Goal: Transaction & Acquisition: Purchase product/service

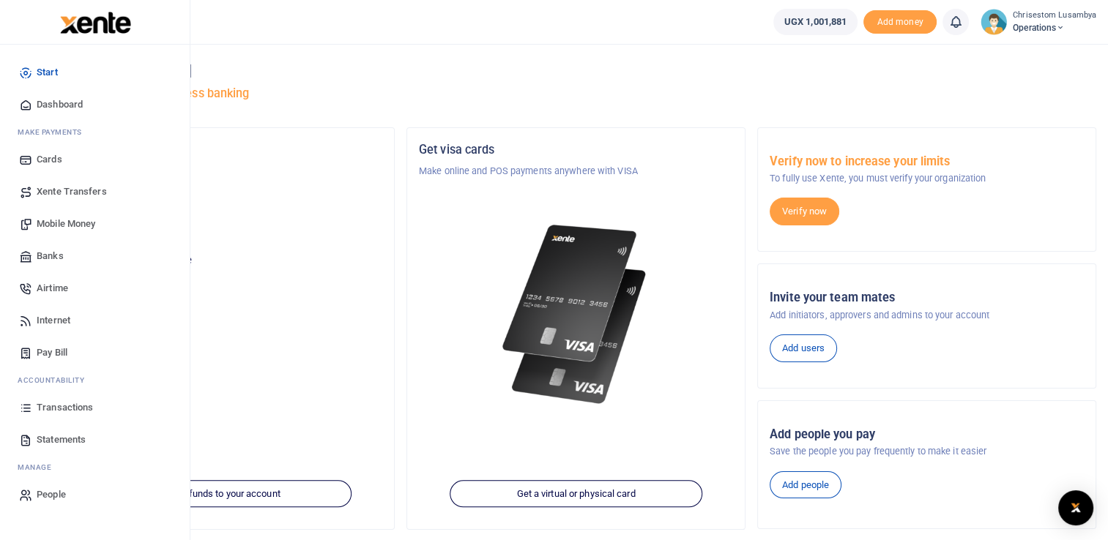
click at [79, 224] on span "Mobile Money" at bounding box center [66, 224] width 59 height 15
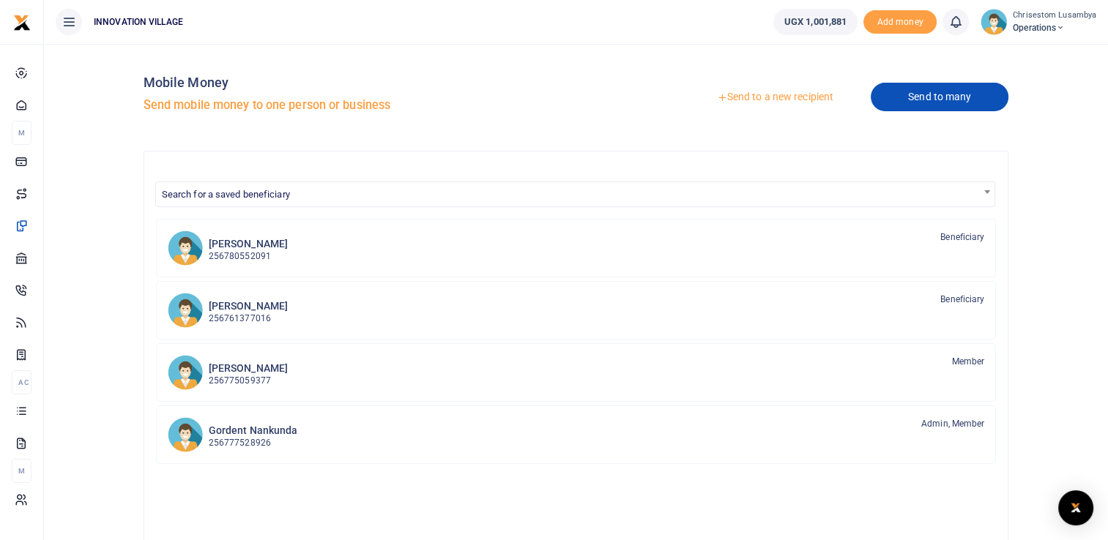
click at [922, 83] on link "Send to many" at bounding box center [940, 97] width 138 height 29
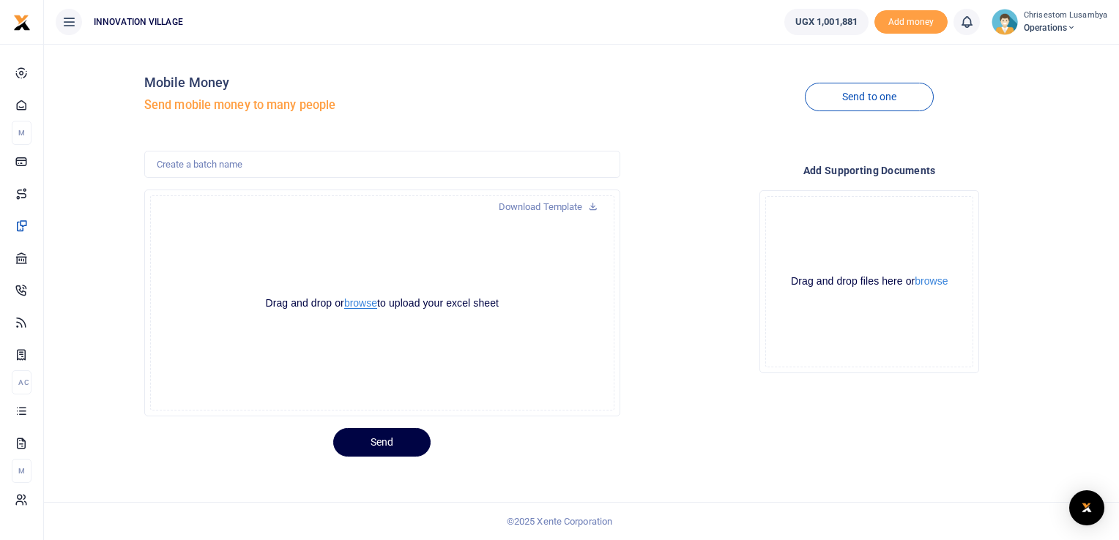
click at [369, 300] on button "browse" at bounding box center [360, 303] width 33 height 11
click at [920, 277] on button "browse" at bounding box center [931, 281] width 33 height 11
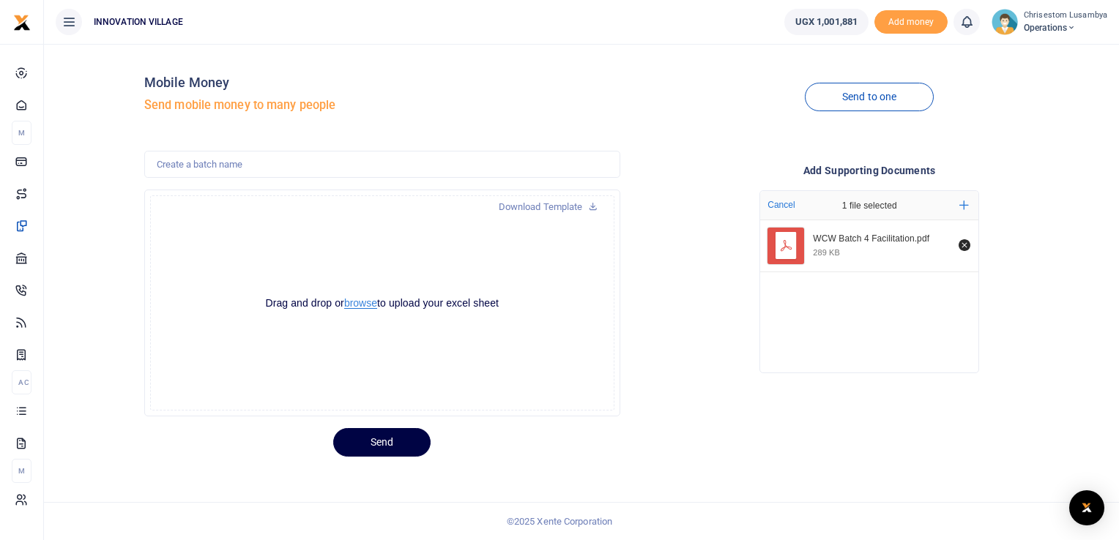
click at [357, 307] on button "browse" at bounding box center [360, 303] width 33 height 11
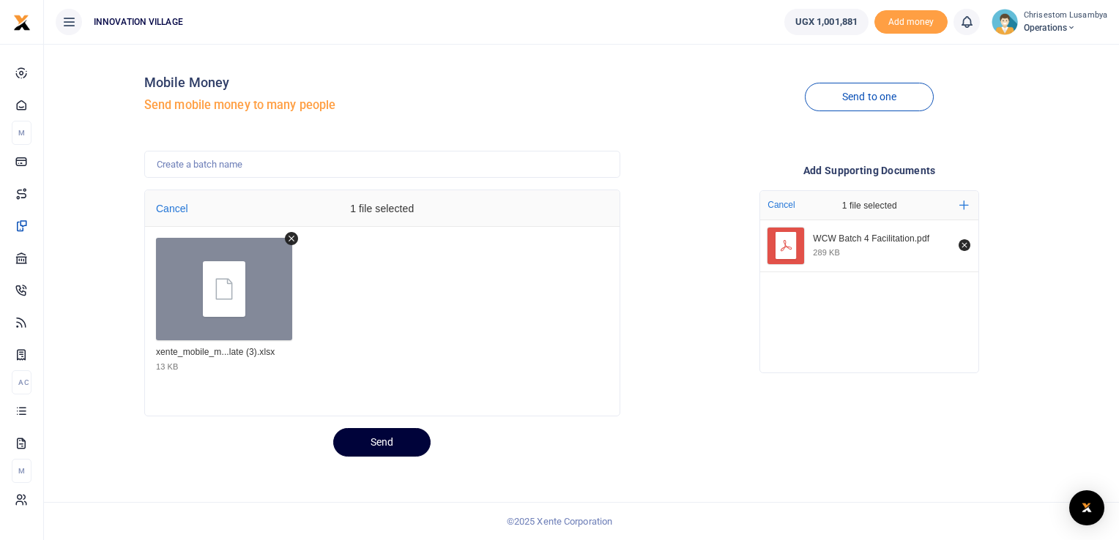
click at [380, 439] on button "Send" at bounding box center [381, 442] width 97 height 29
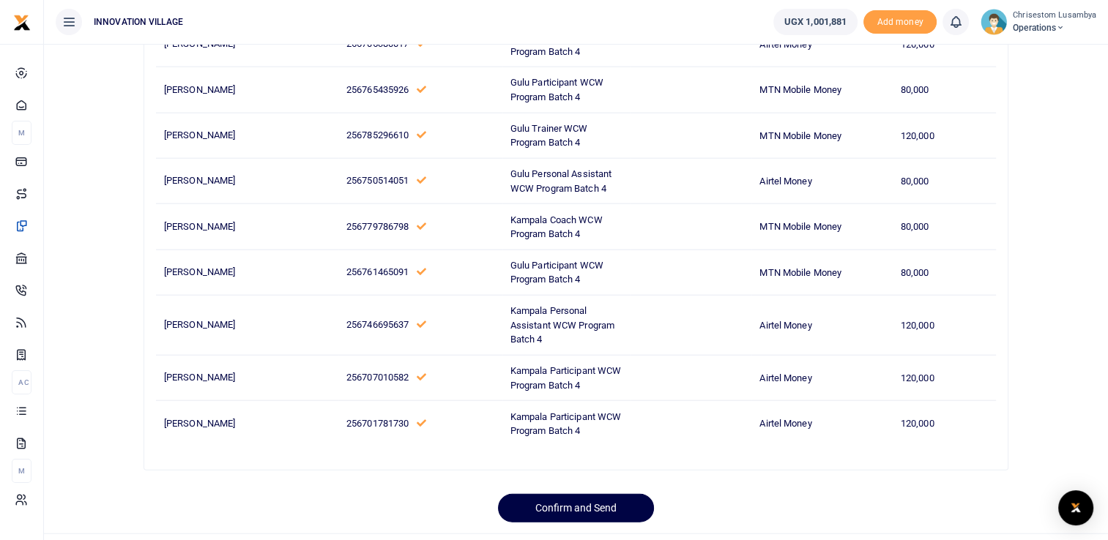
scroll to position [3471, 0]
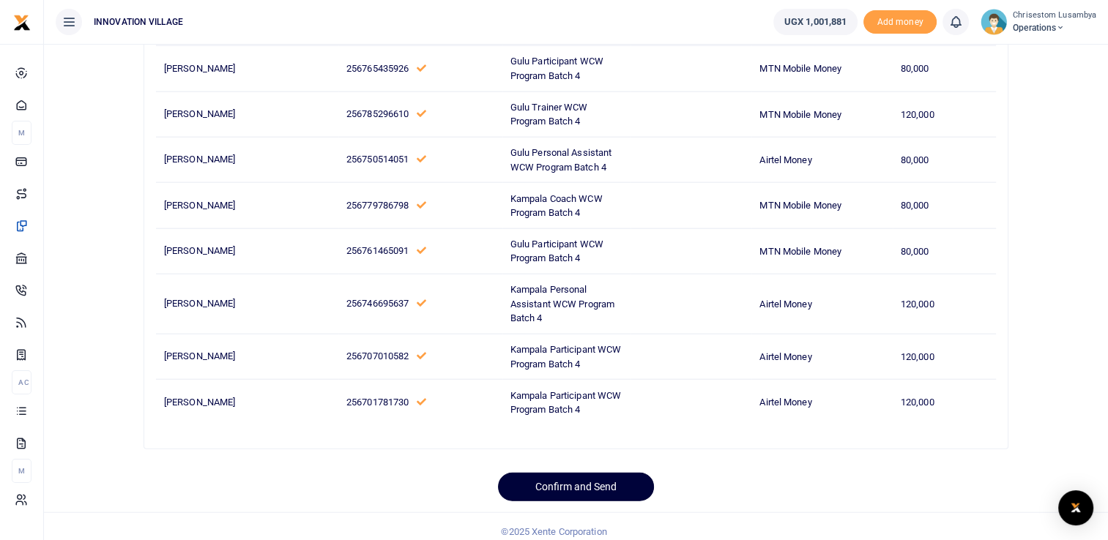
click at [609, 476] on button "Confirm and Send" at bounding box center [576, 487] width 156 height 29
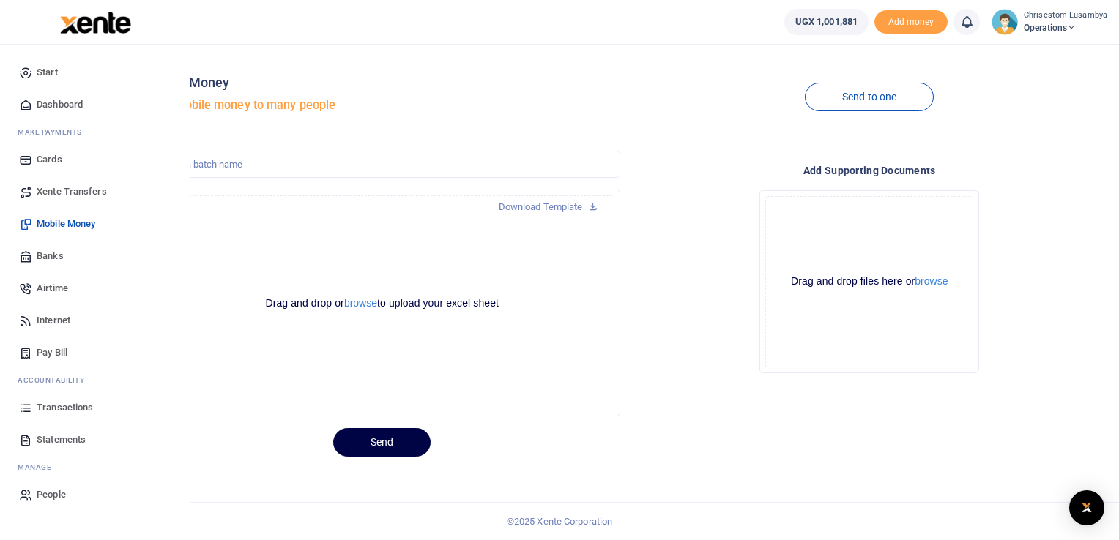
click at [74, 405] on span "Transactions" at bounding box center [65, 408] width 56 height 15
